Goal: Transaction & Acquisition: Purchase product/service

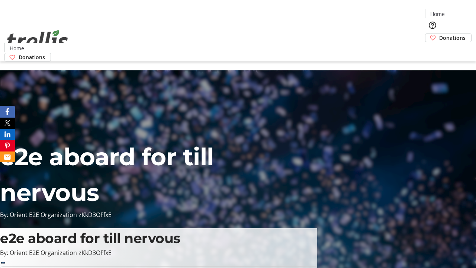
click at [439, 34] on span "Donations" at bounding box center [452, 38] width 26 height 8
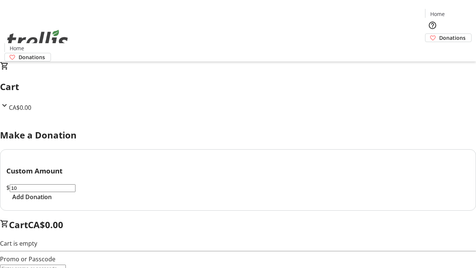
click at [52, 201] on span "Add Donation" at bounding box center [31, 196] width 39 height 9
select select "CA"
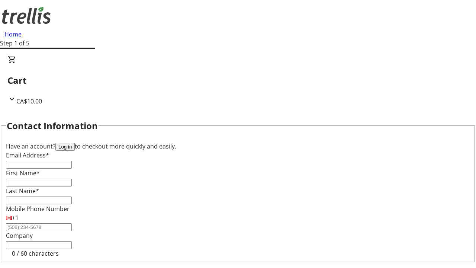
click at [75, 143] on button "Log in" at bounding box center [64, 147] width 19 height 8
